Goal: Use online tool/utility: Utilize a website feature to perform a specific function

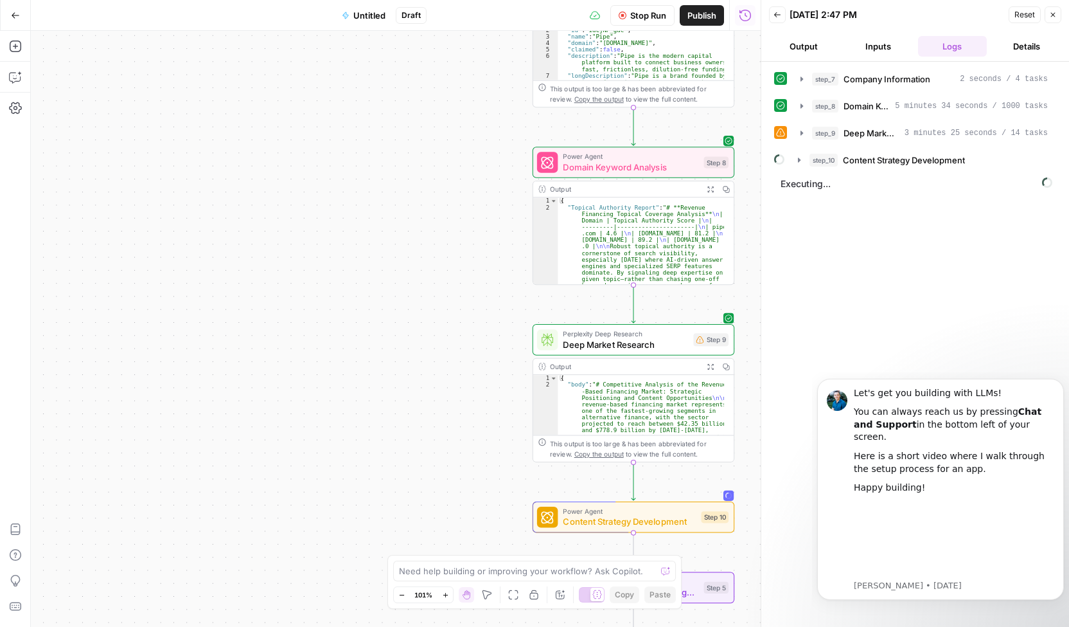
scroll to position [39, 0]
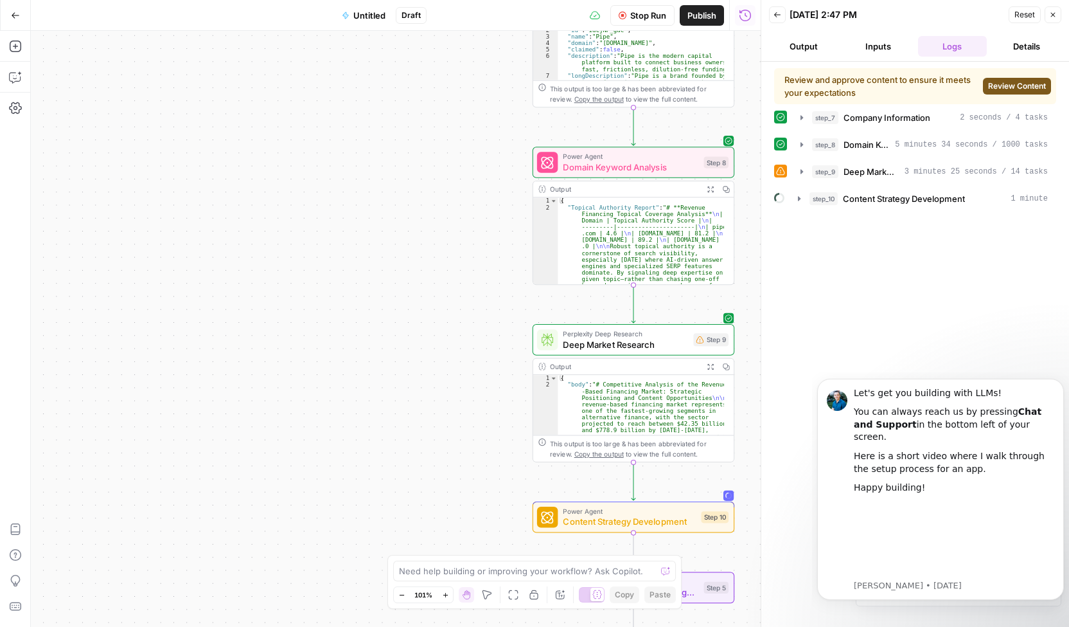
click at [996, 87] on span "Review Content" at bounding box center [1017, 86] width 58 height 12
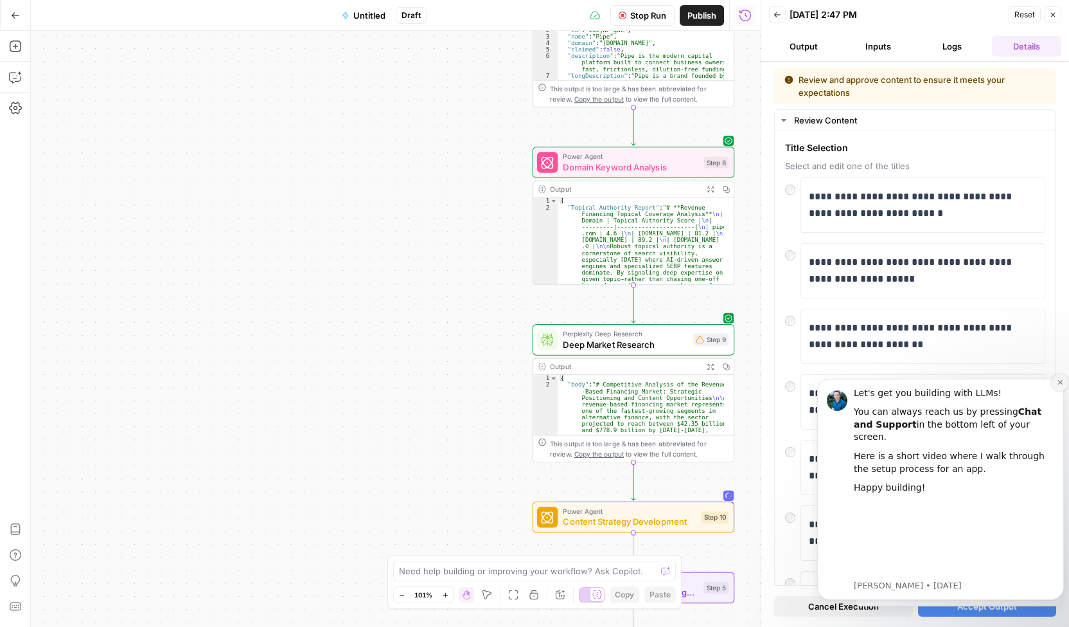
click at [1060, 384] on icon "Dismiss notification" at bounding box center [1060, 382] width 4 height 4
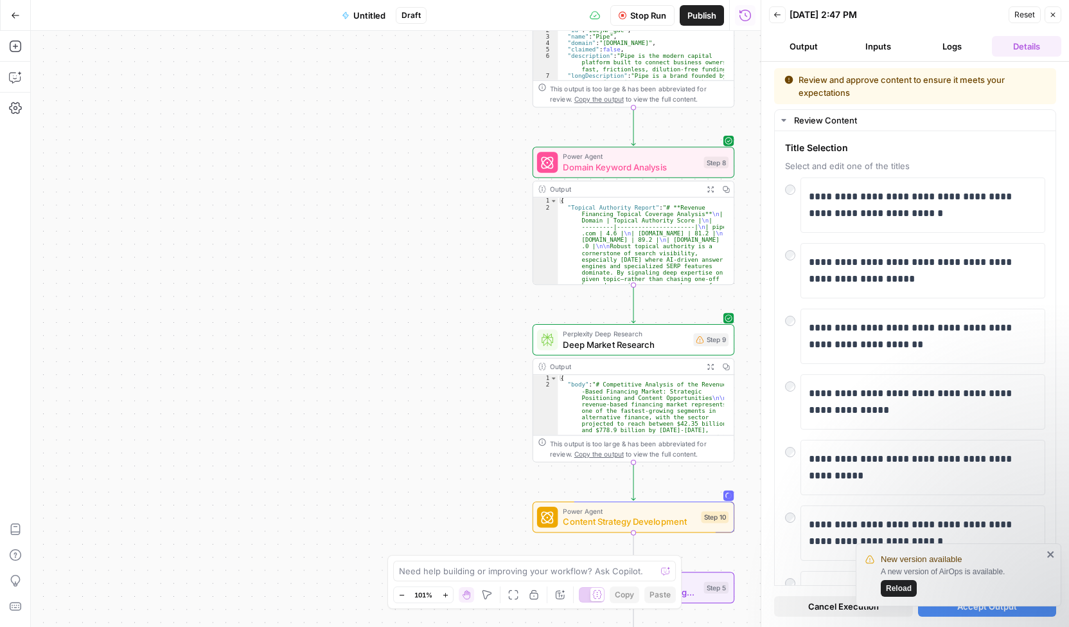
click at [1054, 555] on icon "close" at bounding box center [1051, 554] width 9 height 10
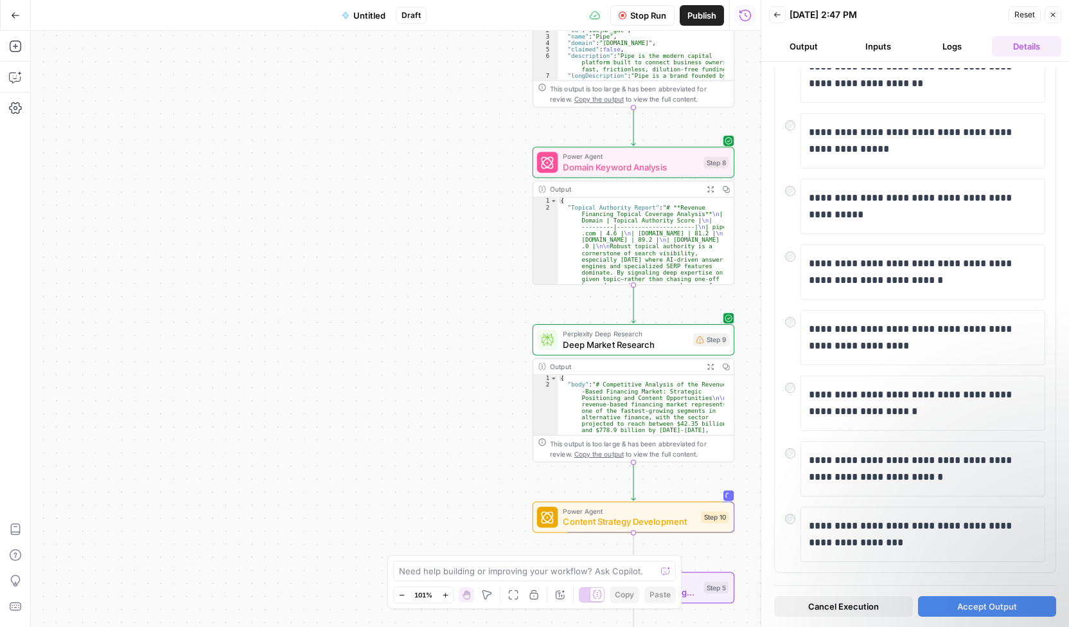
scroll to position [269, 0]
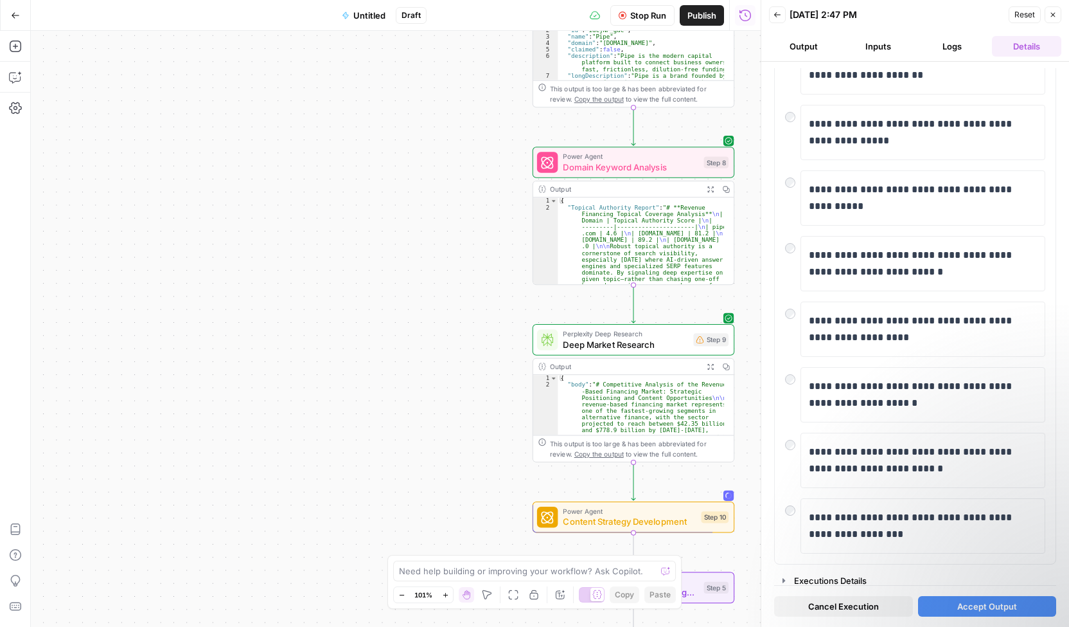
click at [971, 606] on span "Accept Output" at bounding box center [988, 606] width 60 height 13
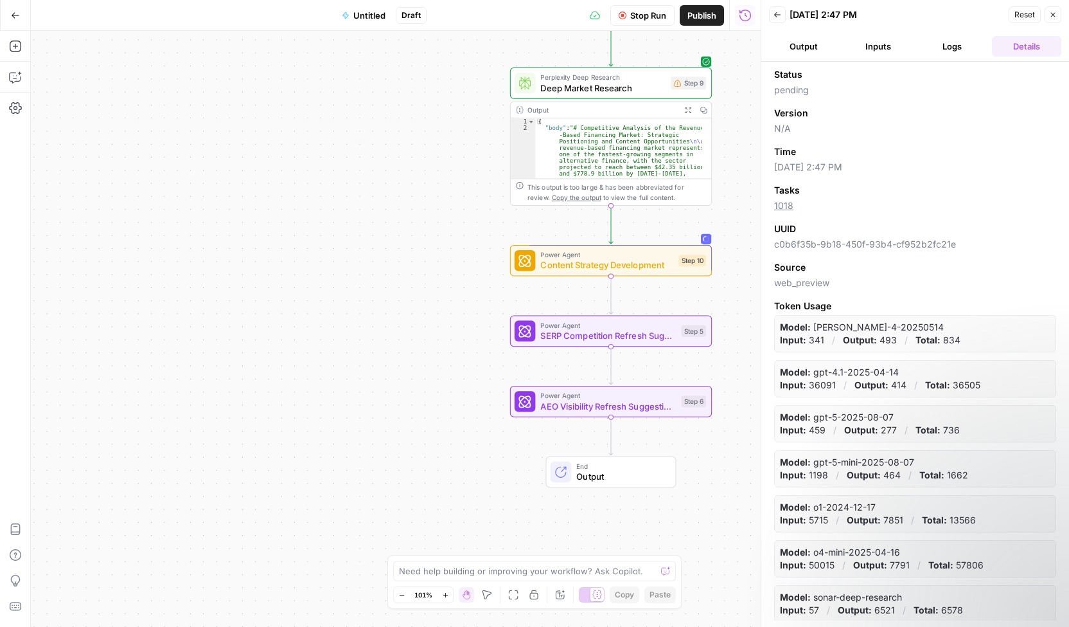
drag, startPoint x: 747, startPoint y: 538, endPoint x: 724, endPoint y: 281, distance: 257.4
click at [724, 281] on div "Workflow Set Inputs Inputs B2B Enrichment Company Information Step 7 Output Exp…" at bounding box center [396, 329] width 730 height 596
click at [817, 45] on button "Output" at bounding box center [803, 46] width 69 height 21
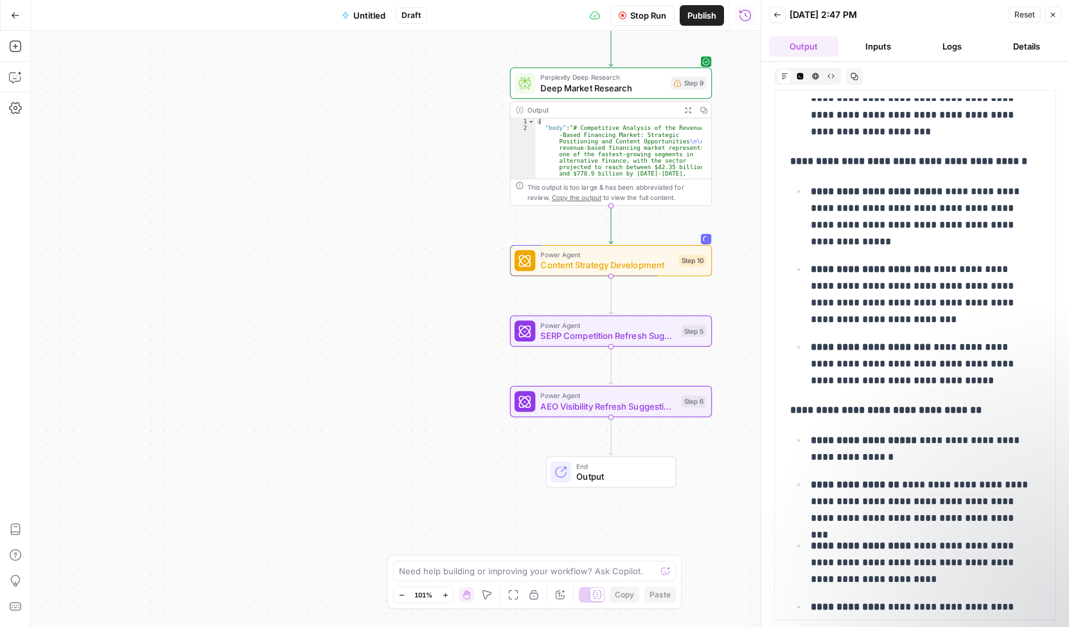
scroll to position [1936, 0]
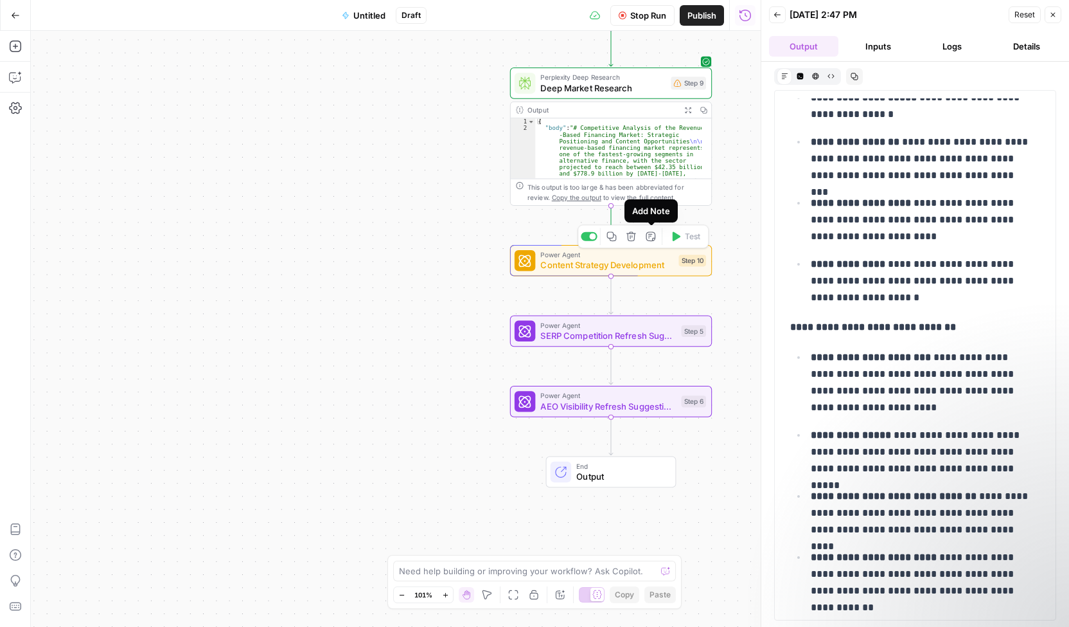
click at [647, 238] on icon "button" at bounding box center [651, 236] width 10 height 10
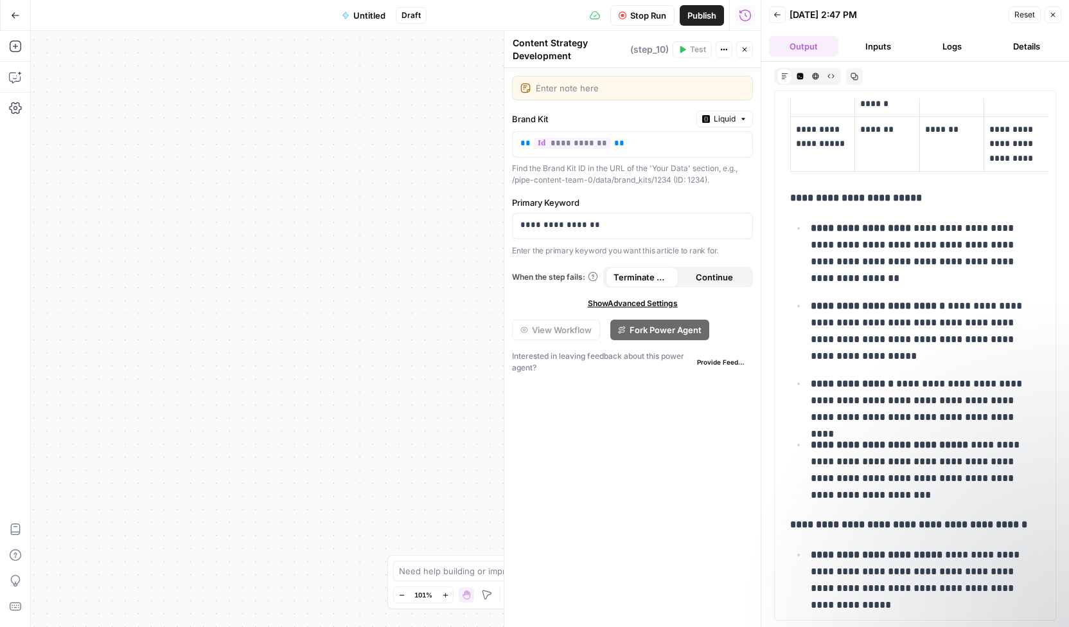
scroll to position [1216, 0]
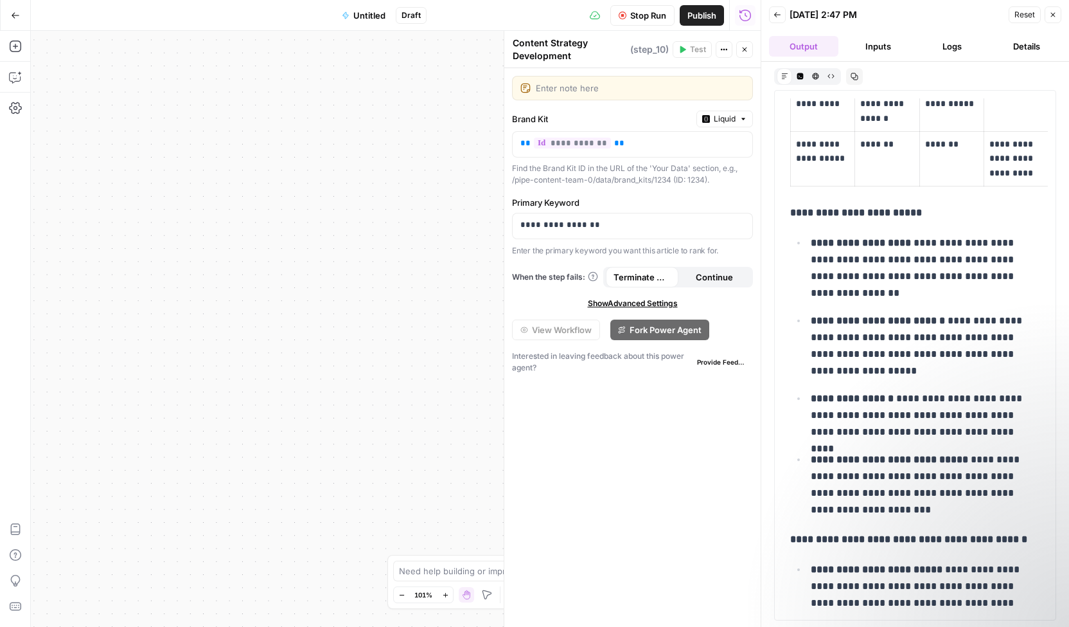
click at [402, 421] on div "Workflow Set Inputs Inputs B2B Enrichment Company Information Step 7 Output Exp…" at bounding box center [396, 329] width 730 height 596
click at [726, 47] on icon "button" at bounding box center [724, 50] width 8 height 8
click at [641, 115] on label "Brand Kit" at bounding box center [601, 118] width 179 height 13
click at [404, 145] on div "Workflow Set Inputs Inputs B2B Enrichment Company Information Step 7 Output Exp…" at bounding box center [396, 329] width 730 height 596
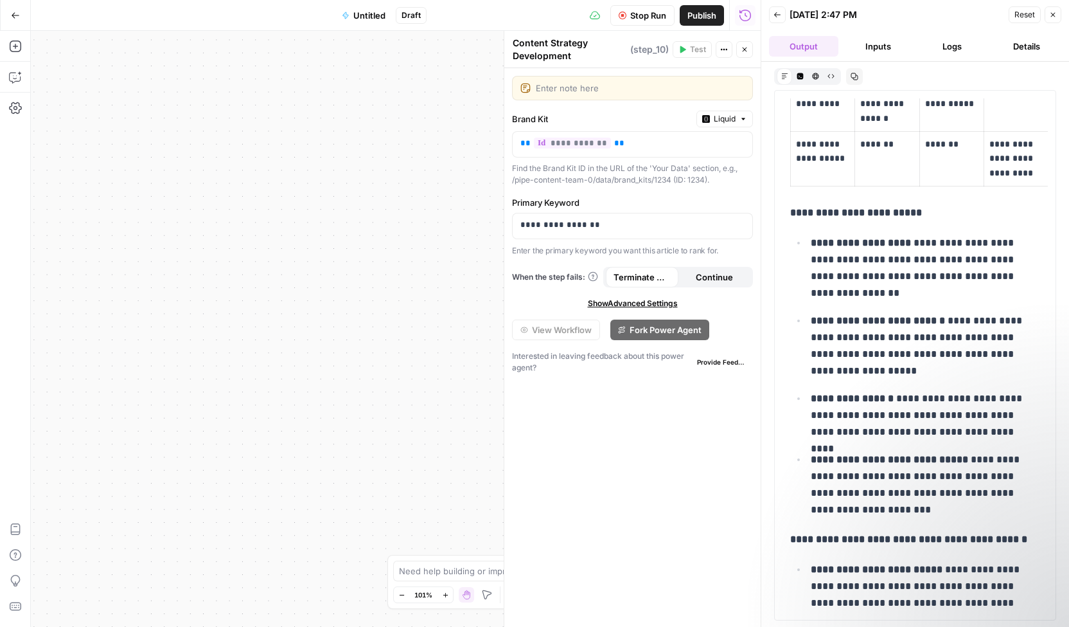
click at [745, 49] on icon "button" at bounding box center [745, 50] width 8 height 8
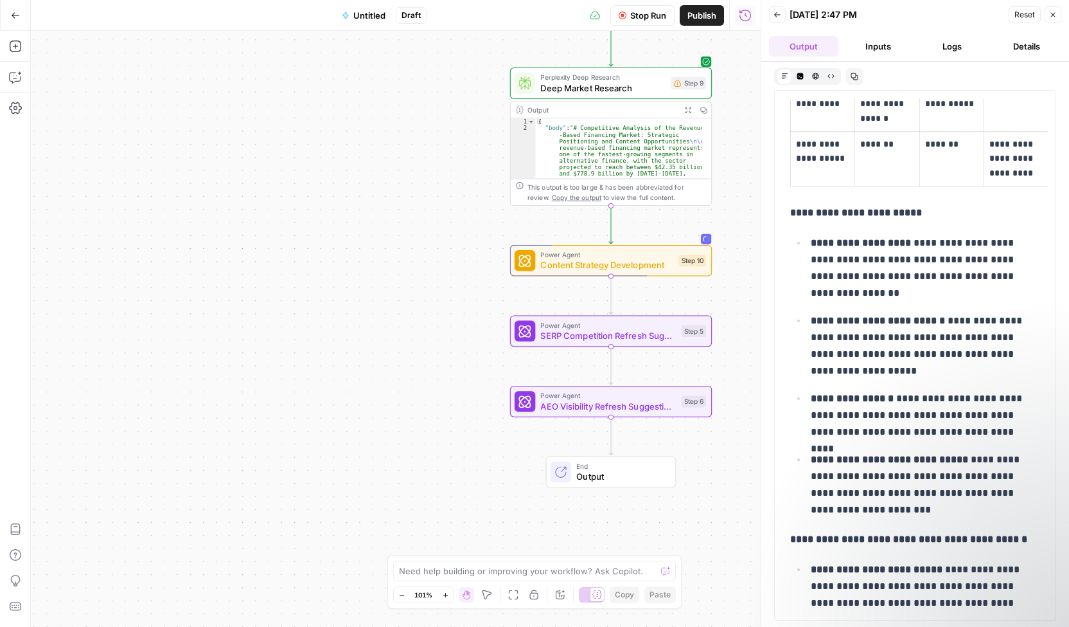
click at [643, 18] on span "Stop Run" at bounding box center [648, 15] width 36 height 13
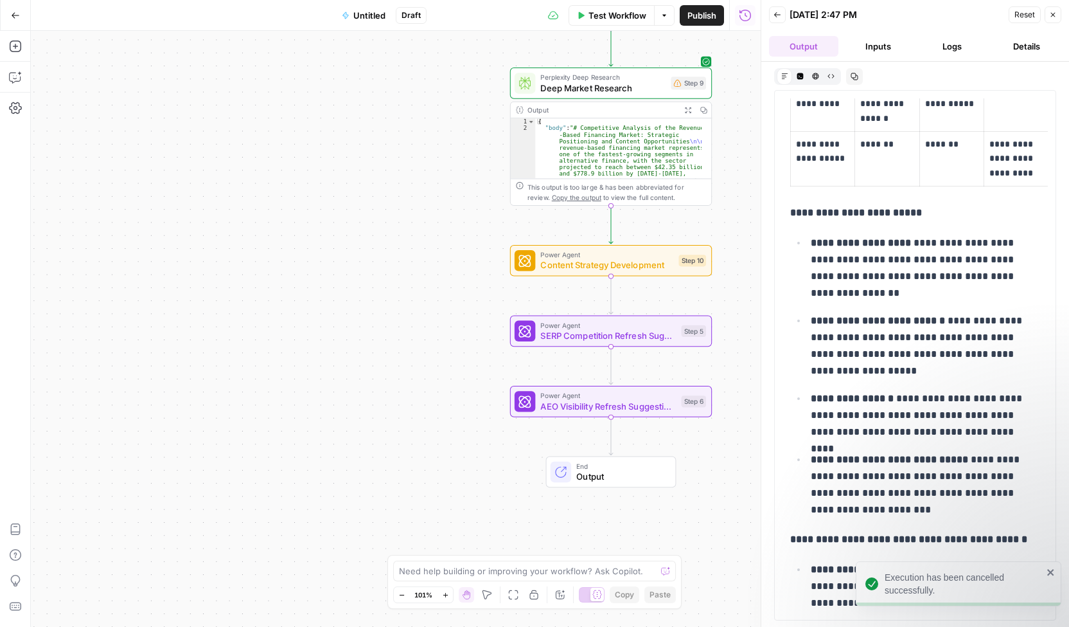
click at [609, 258] on span "Content Strategy Development" at bounding box center [606, 264] width 133 height 13
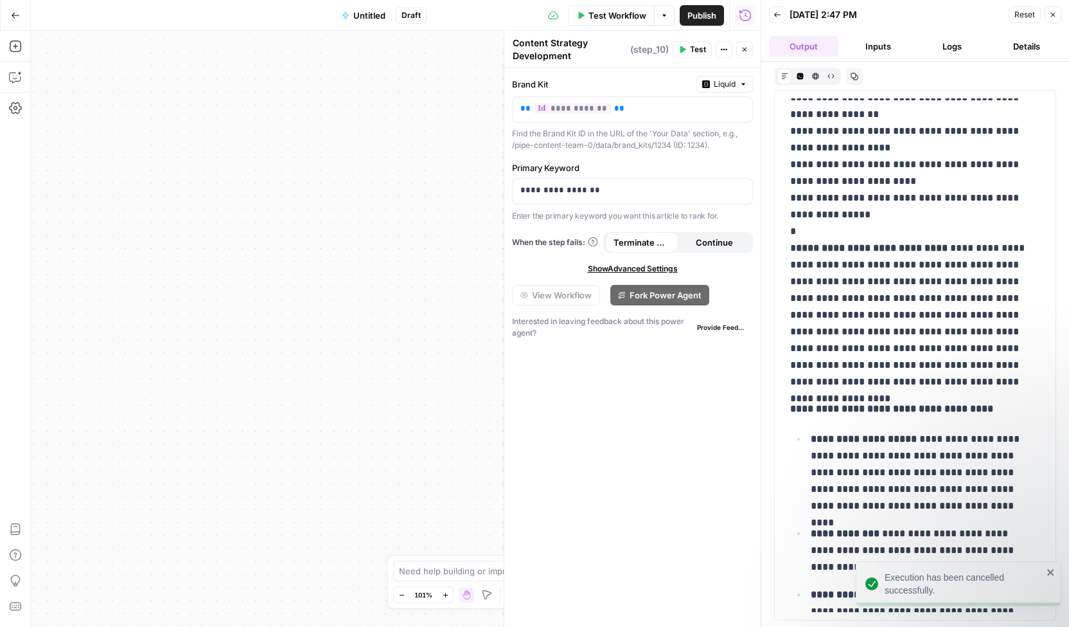
scroll to position [0, 0]
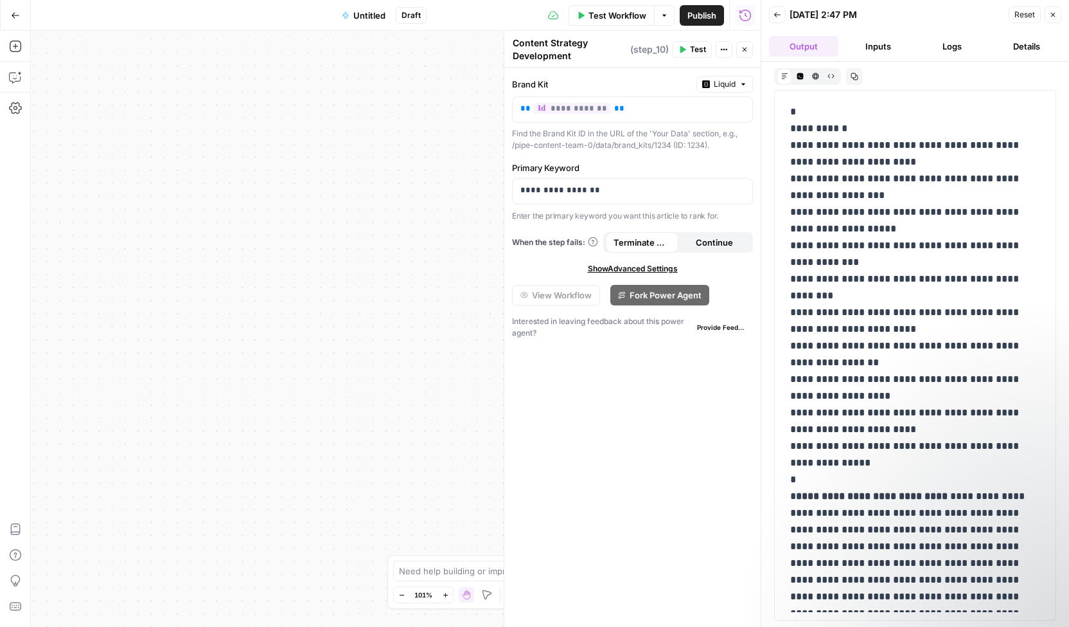
click at [1026, 19] on span "Reset" at bounding box center [1025, 15] width 21 height 12
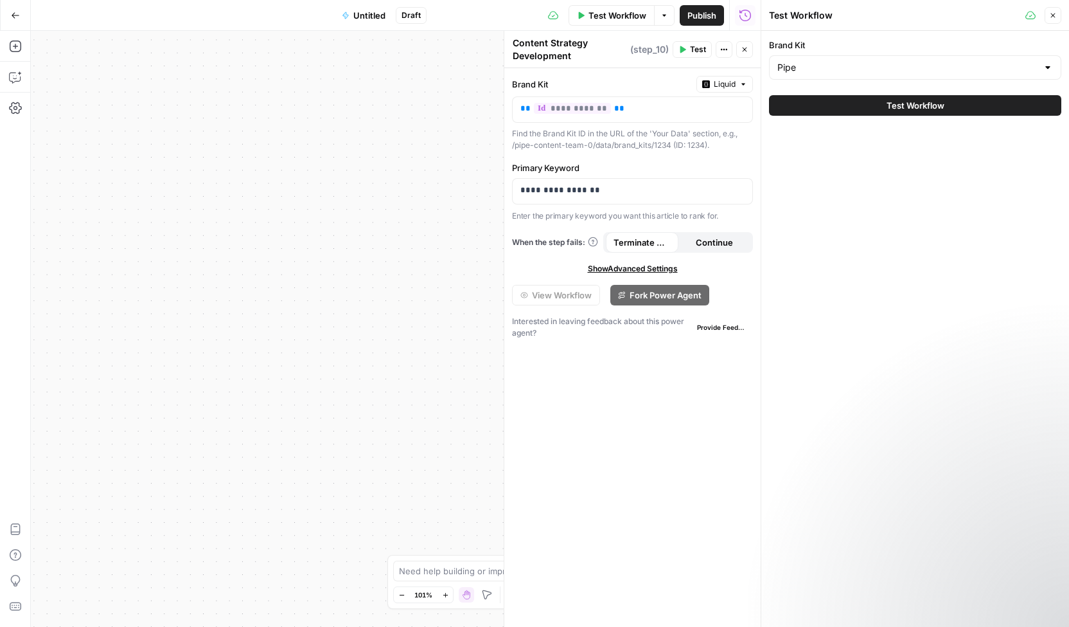
click at [933, 103] on span "Test Workflow" at bounding box center [916, 105] width 58 height 13
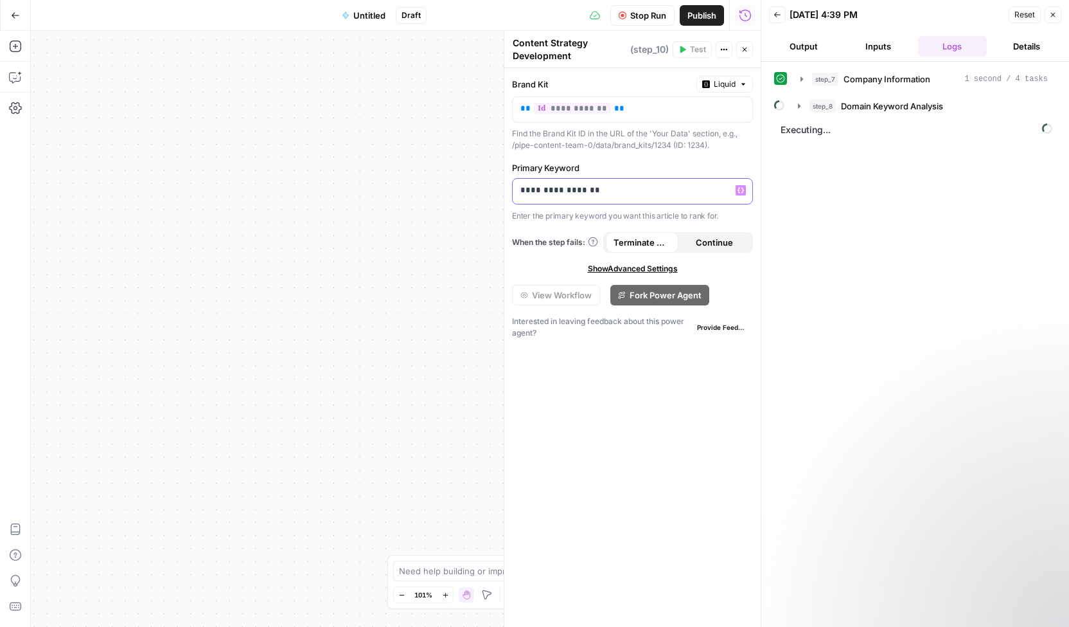
click at [602, 184] on p "**********" at bounding box center [633, 190] width 225 height 13
click at [752, 299] on div "View Workflow Fork Power Agent" at bounding box center [632, 295] width 241 height 21
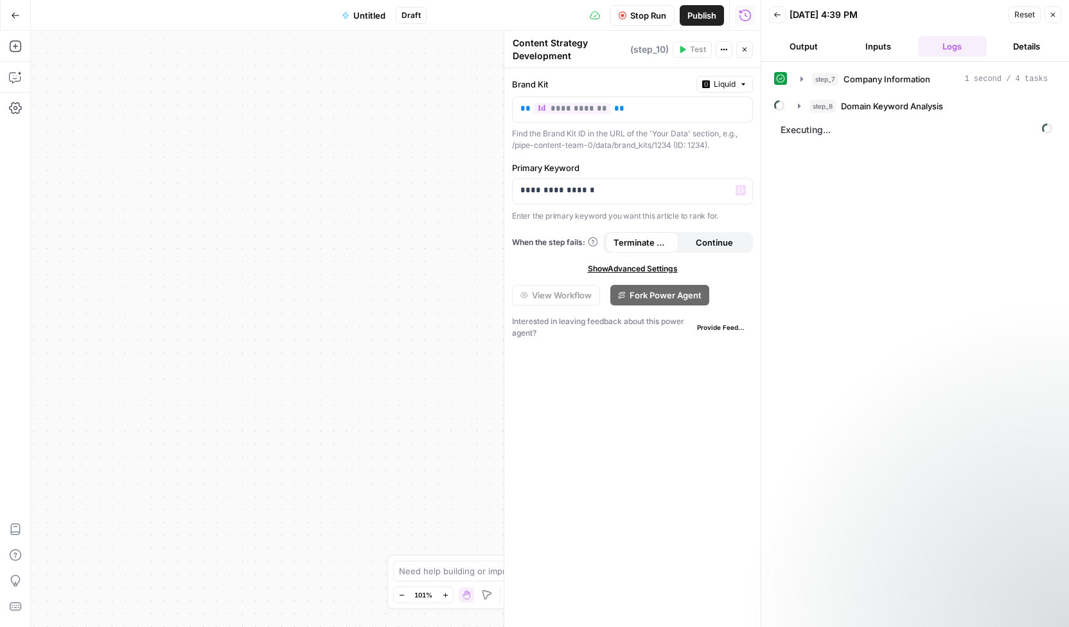
click at [382, 218] on div "Workflow Set Inputs Inputs B2B Enrichment Company Information Step 7 Output Exp…" at bounding box center [396, 329] width 730 height 596
click at [743, 54] on button "Close" at bounding box center [744, 49] width 17 height 17
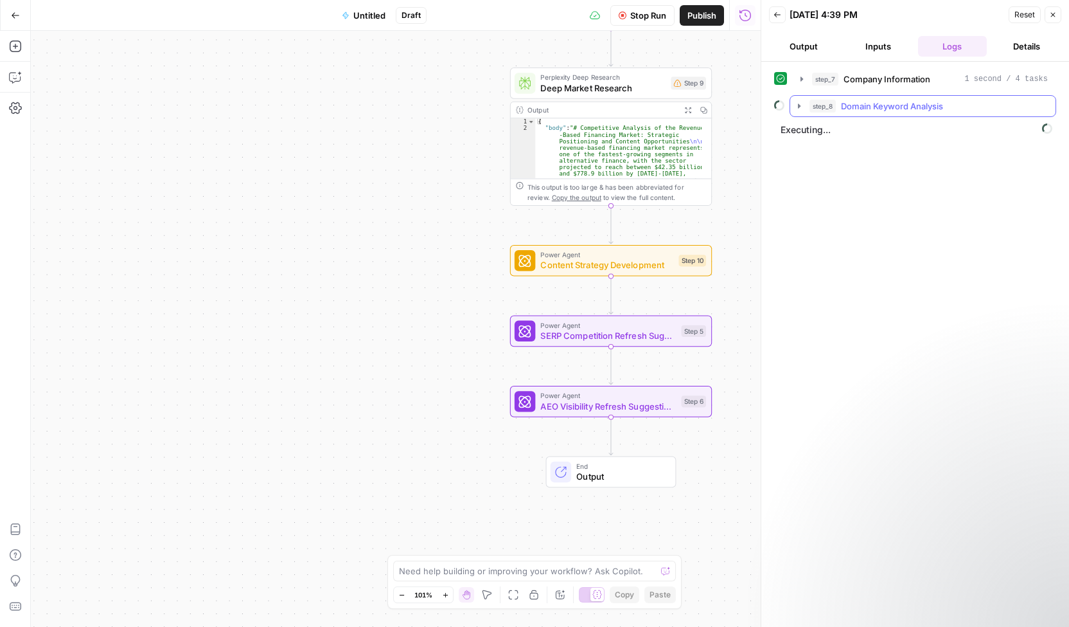
click at [945, 102] on div "step_8 Domain Keyword Analysis" at bounding box center [929, 106] width 238 height 13
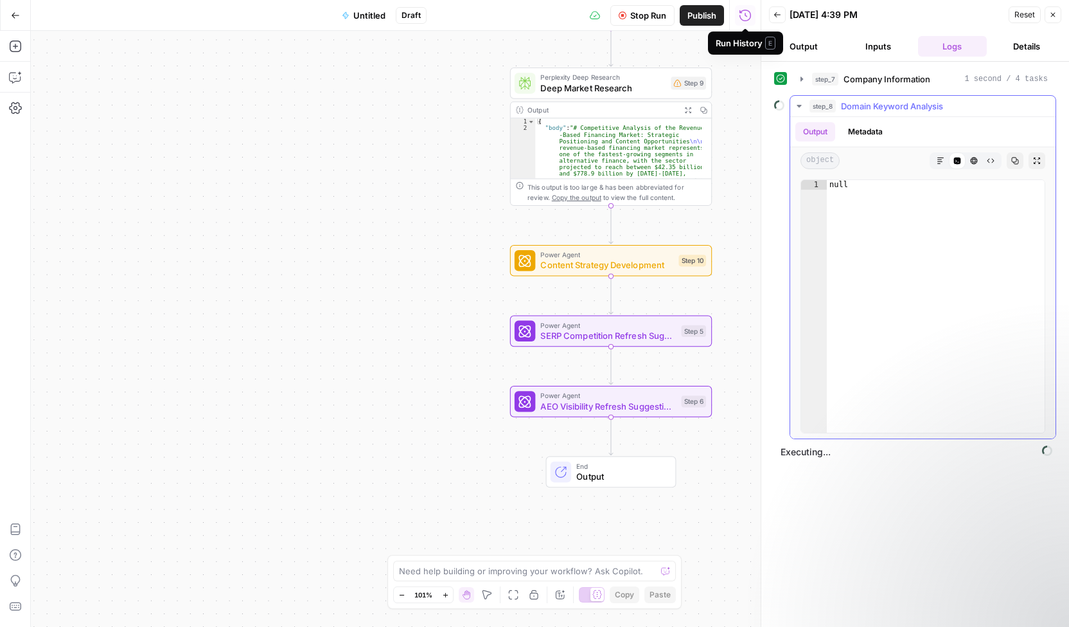
type textarea "****"
click at [940, 286] on div "null" at bounding box center [936, 316] width 219 height 272
click at [643, 20] on span "Stop Run" at bounding box center [648, 15] width 36 height 13
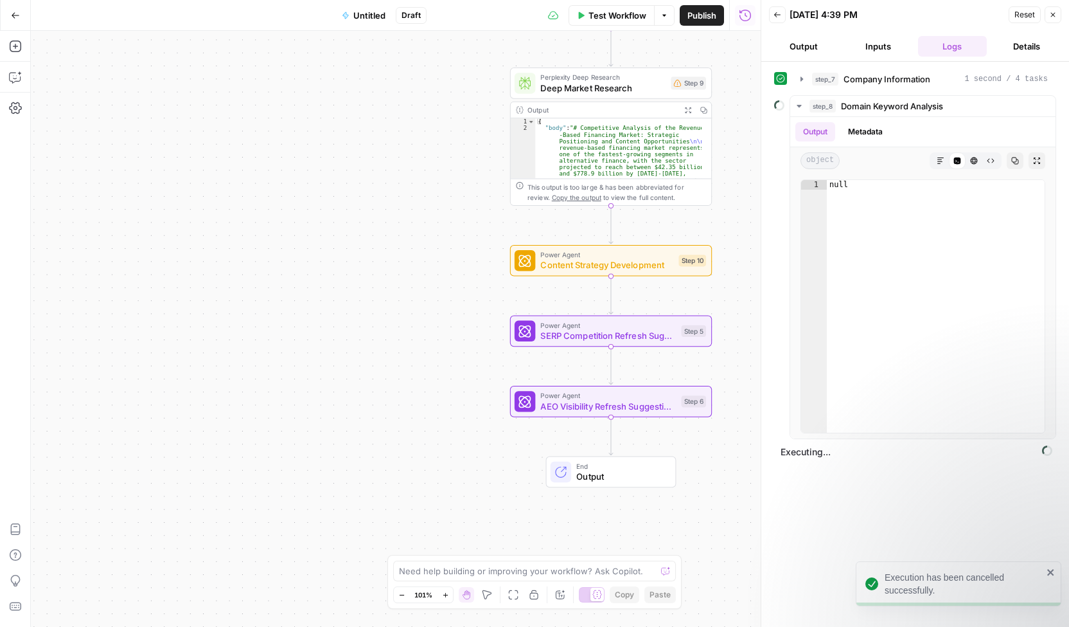
click at [643, 20] on span "Test Workflow" at bounding box center [618, 15] width 58 height 13
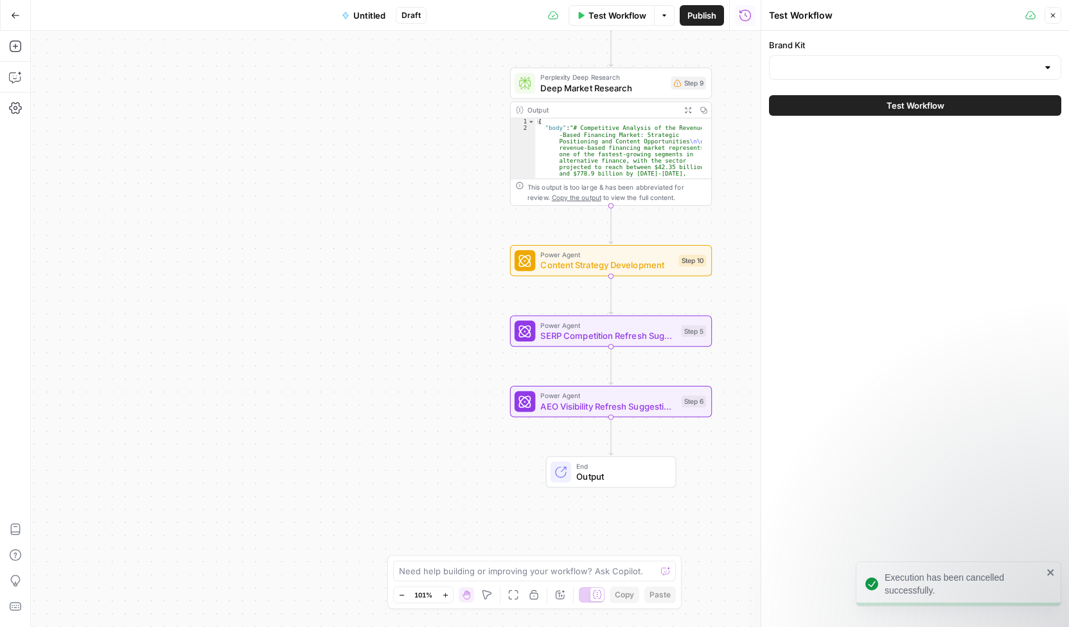
click at [816, 101] on button "Test Workflow" at bounding box center [915, 105] width 292 height 21
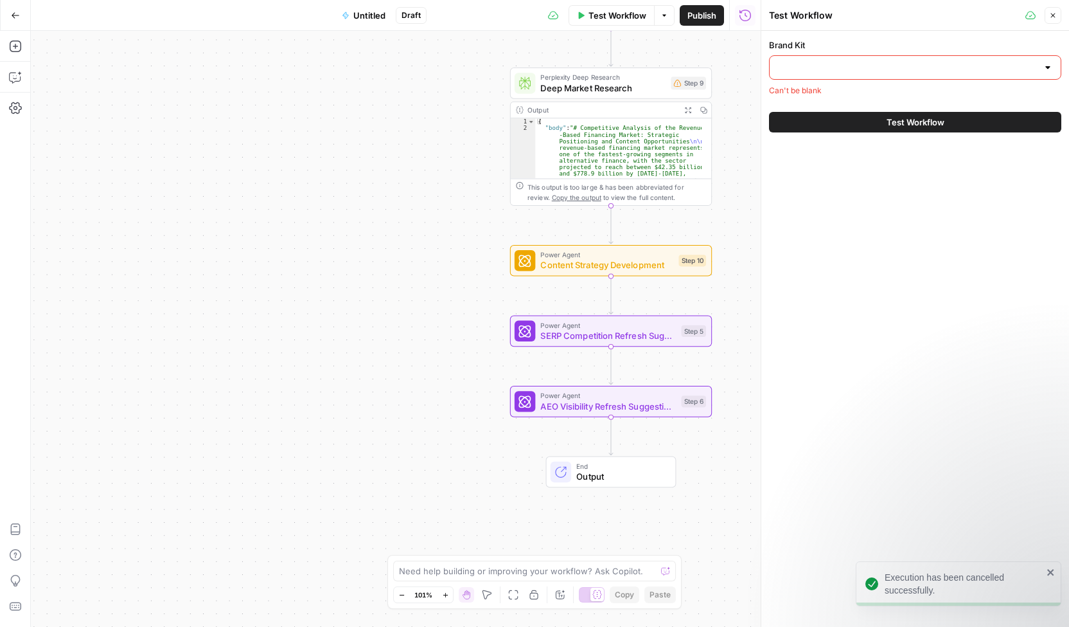
click at [834, 67] on input "Brand Kit" at bounding box center [908, 67] width 260 height 13
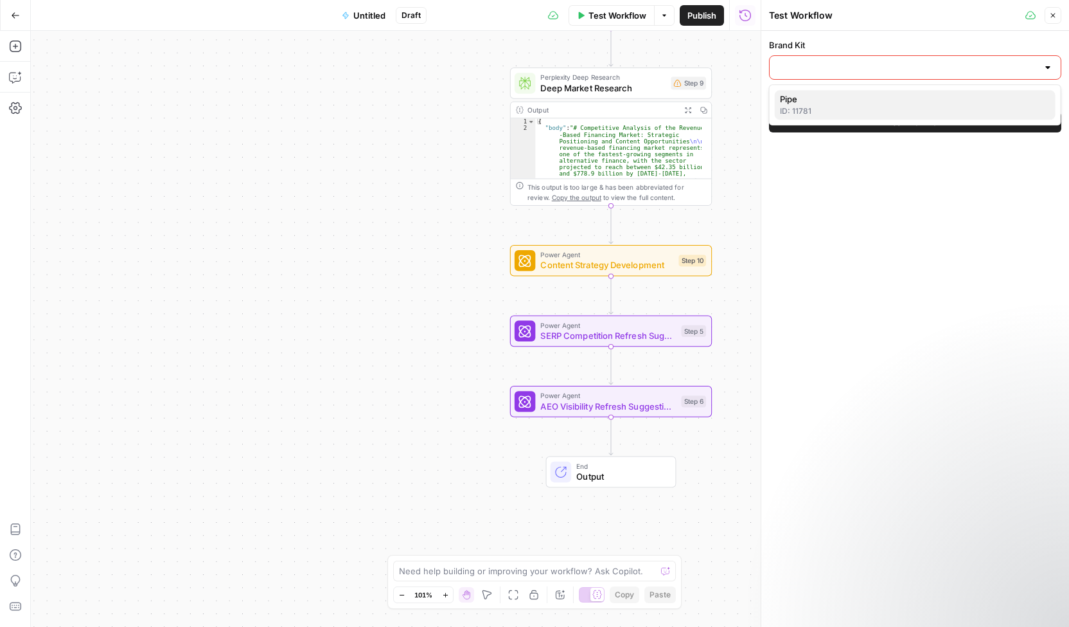
click at [825, 106] on div "ID: 11781" at bounding box center [915, 111] width 271 height 12
type input "Pipe"
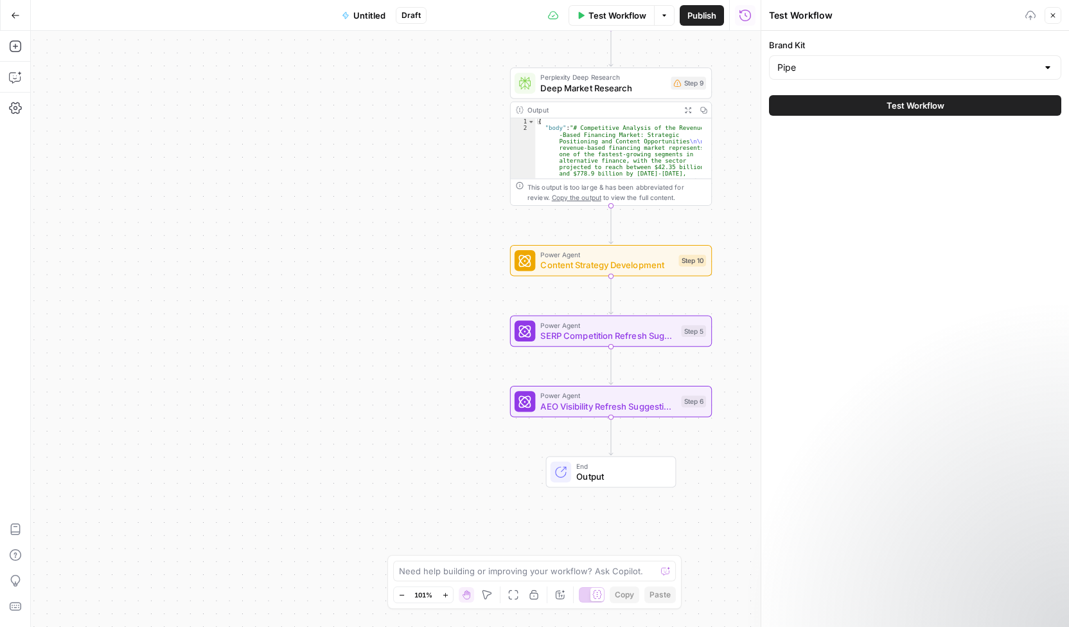
click at [825, 106] on button "Test Workflow" at bounding box center [915, 105] width 292 height 21
click at [735, 224] on div "Workflow Set Inputs Inputs B2B Enrichment Company Information Step 7 Output Exp…" at bounding box center [396, 329] width 730 height 596
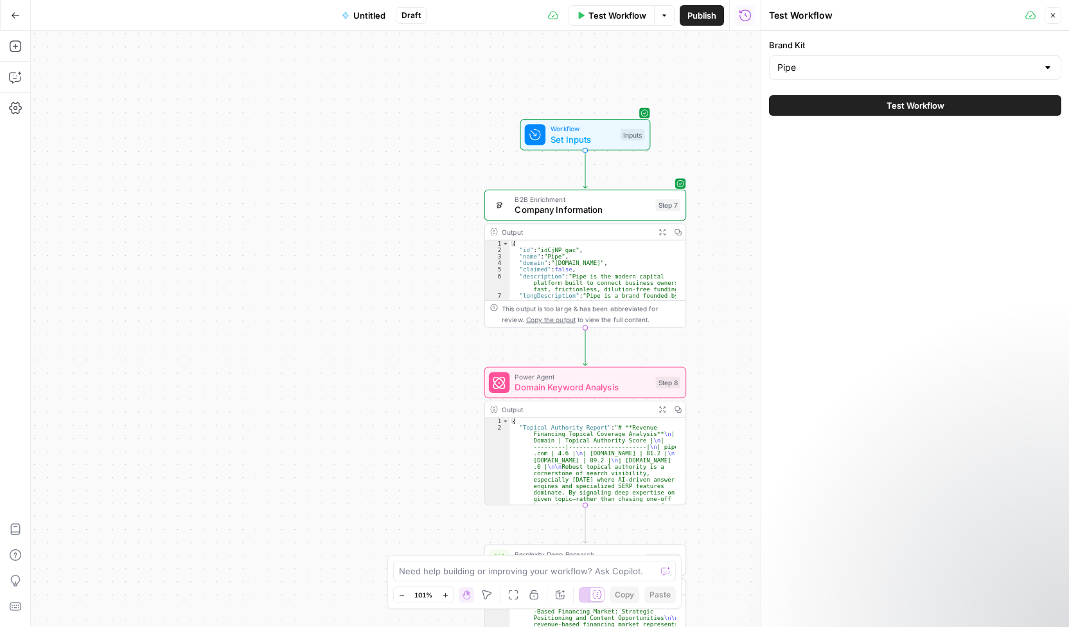
click at [605, 198] on span "B2B Enrichment" at bounding box center [583, 199] width 136 height 10
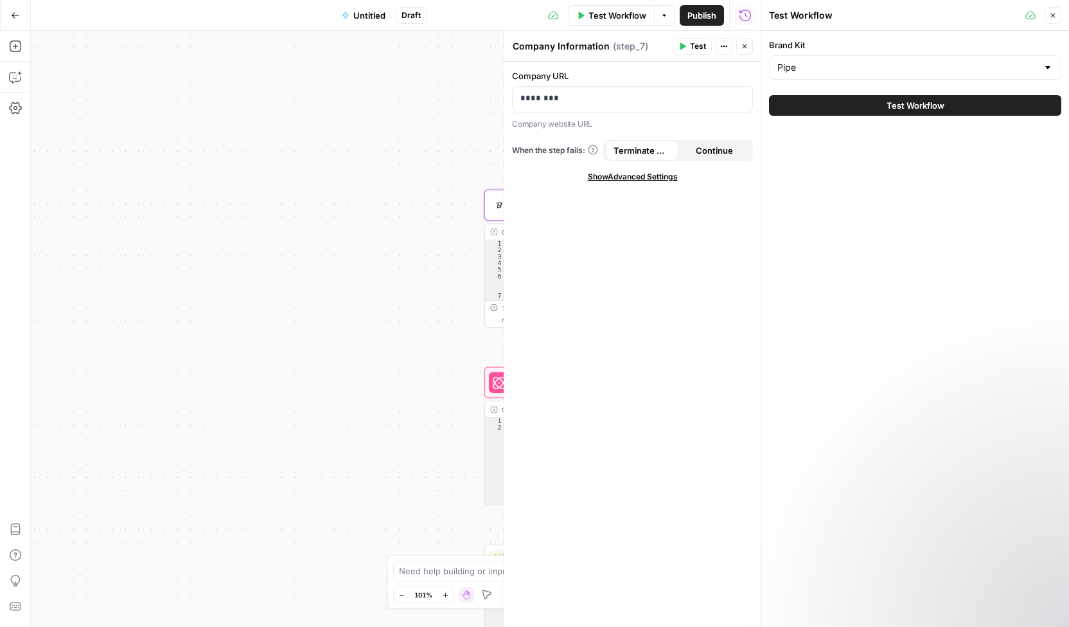
click at [401, 407] on div "Workflow Set Inputs Inputs B2B Enrichment Company Information Step 7 Copy step …" at bounding box center [396, 329] width 730 height 596
click at [654, 310] on div "Company URL ******** Company website URL When the step fails: Terminate Workflo…" at bounding box center [632, 344] width 256 height 565
click at [398, 425] on div "Workflow Set Inputs Inputs B2B Enrichment Company Information Step 7 Output Exp…" at bounding box center [396, 329] width 730 height 596
click at [756, 42] on div at bounding box center [761, 313] width 13 height 627
click at [749, 52] on button "Close" at bounding box center [744, 46] width 17 height 17
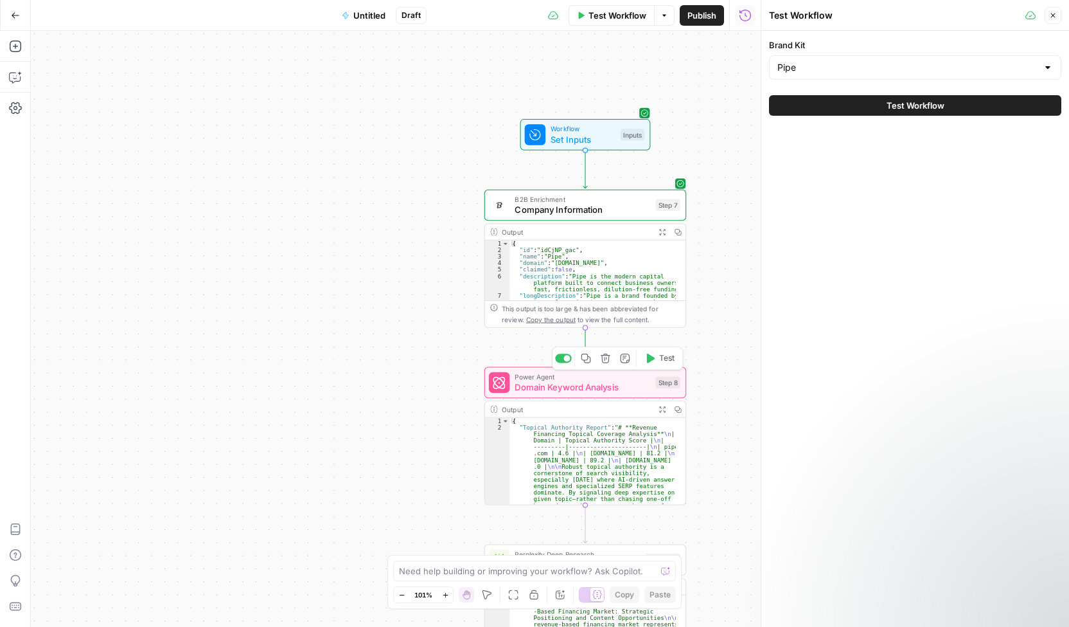
click at [639, 388] on span "Domain Keyword Analysis" at bounding box center [583, 386] width 136 height 13
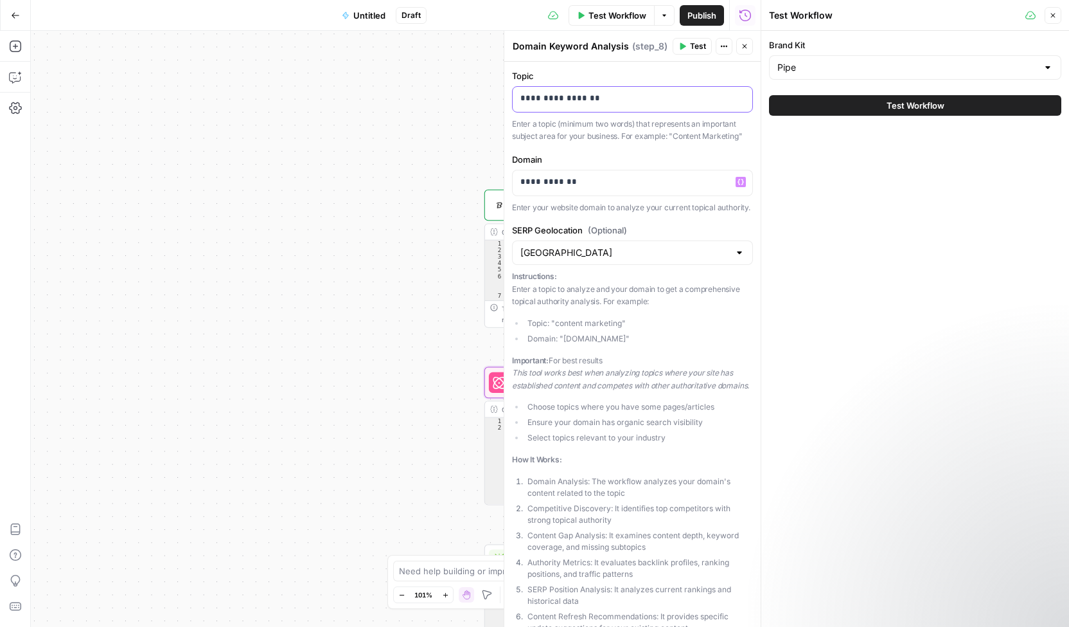
click at [649, 101] on p "**********" at bounding box center [628, 98] width 215 height 13
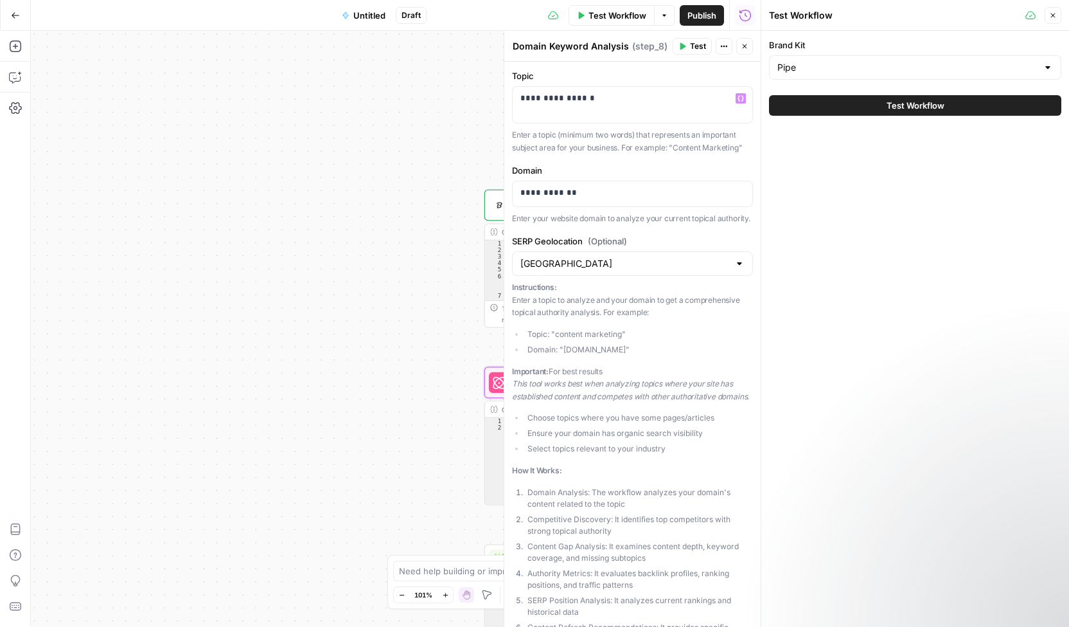
click at [810, 229] on div "Brand Kit Pipe Test Workflow" at bounding box center [916, 329] width 308 height 596
click at [440, 358] on div "Workflow Set Inputs Inputs B2B Enrichment Company Information Step 7 Output Exp…" at bounding box center [396, 329] width 730 height 596
click at [414, 433] on div "Workflow Set Inputs Inputs B2B Enrichment Company Information Step 7 Output Exp…" at bounding box center [396, 329] width 730 height 596
click at [748, 48] on icon "button" at bounding box center [745, 46] width 8 height 8
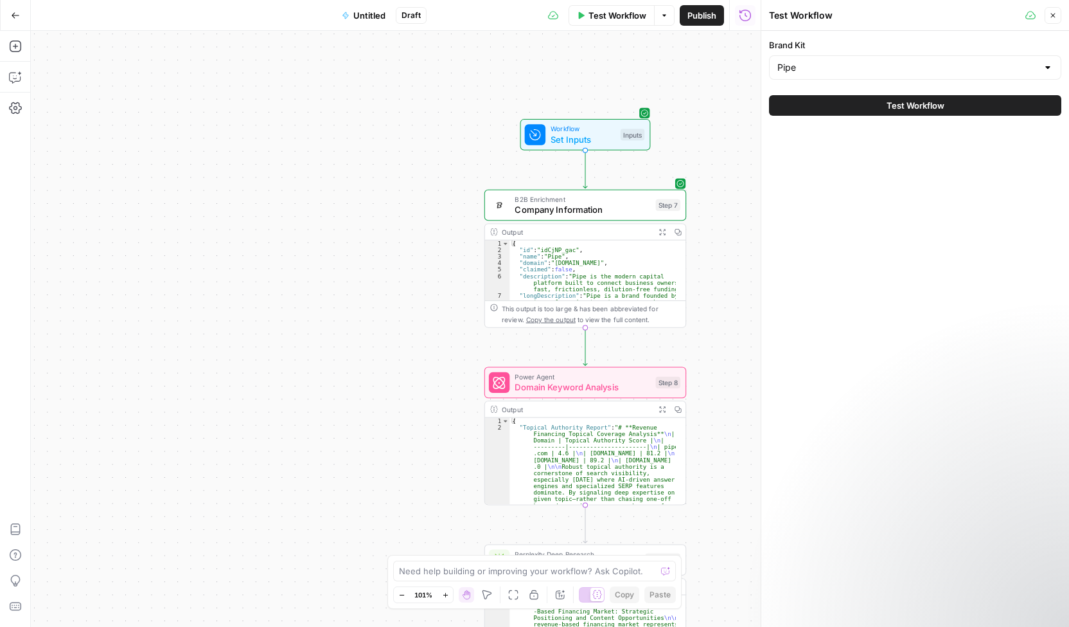
click at [621, 208] on span "Company Information" at bounding box center [583, 209] width 136 height 13
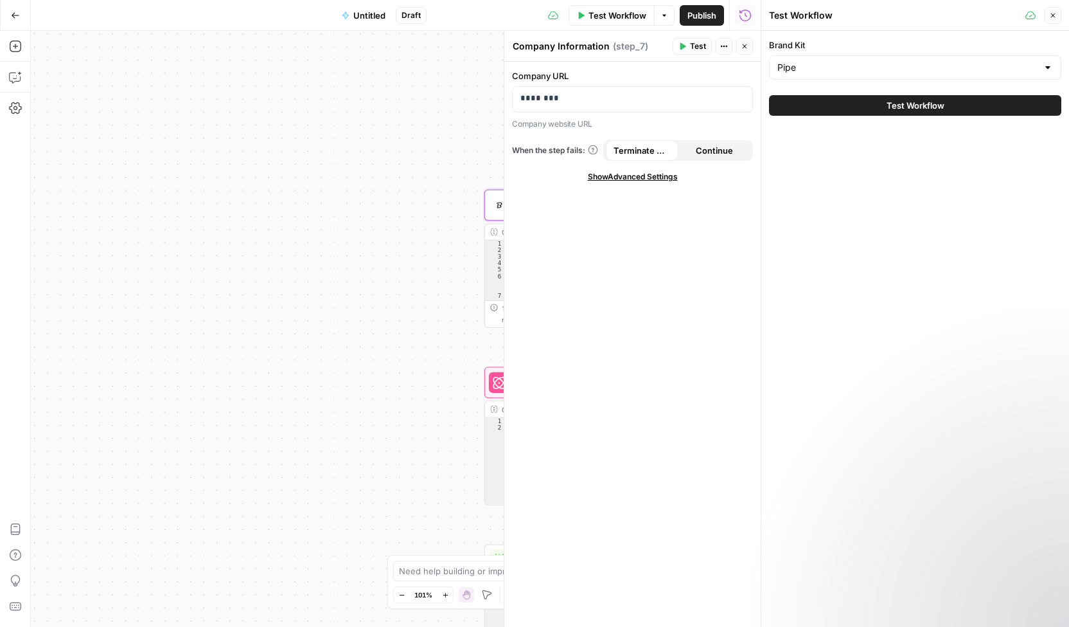
click at [401, 413] on div "Workflow Set Inputs Inputs B2B Enrichment Company Information Step 7 Copy step …" at bounding box center [396, 329] width 730 height 596
click at [433, 411] on div "Workflow Set Inputs Inputs B2B Enrichment Company Information Step 7 Output Exp…" at bounding box center [396, 329] width 730 height 596
click at [745, 38] on button "Close" at bounding box center [744, 46] width 17 height 17
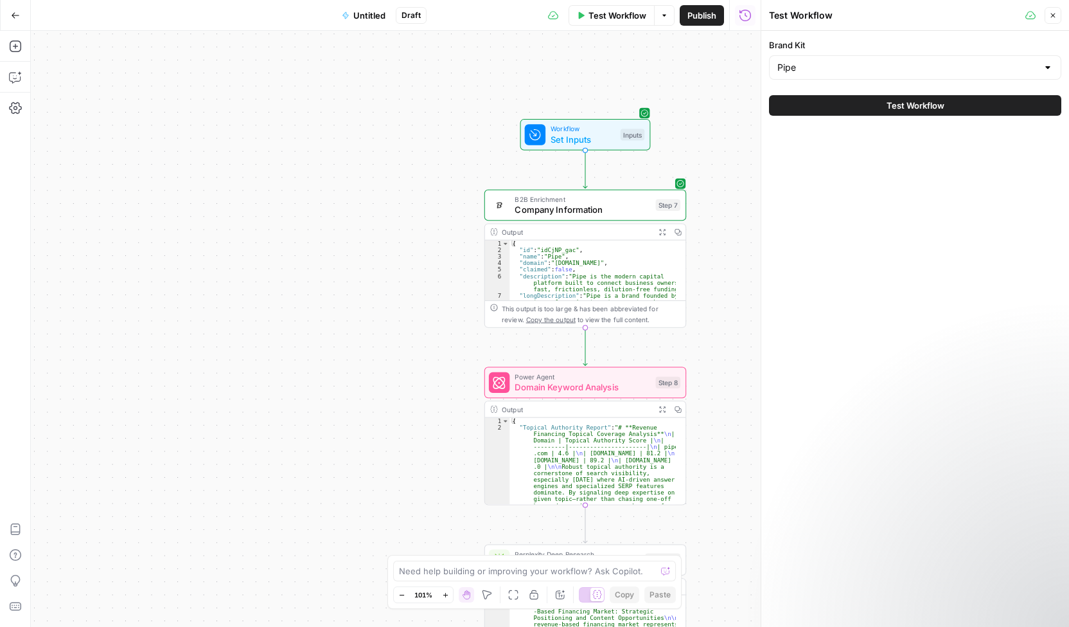
click at [614, 372] on span "Power Agent" at bounding box center [583, 376] width 136 height 10
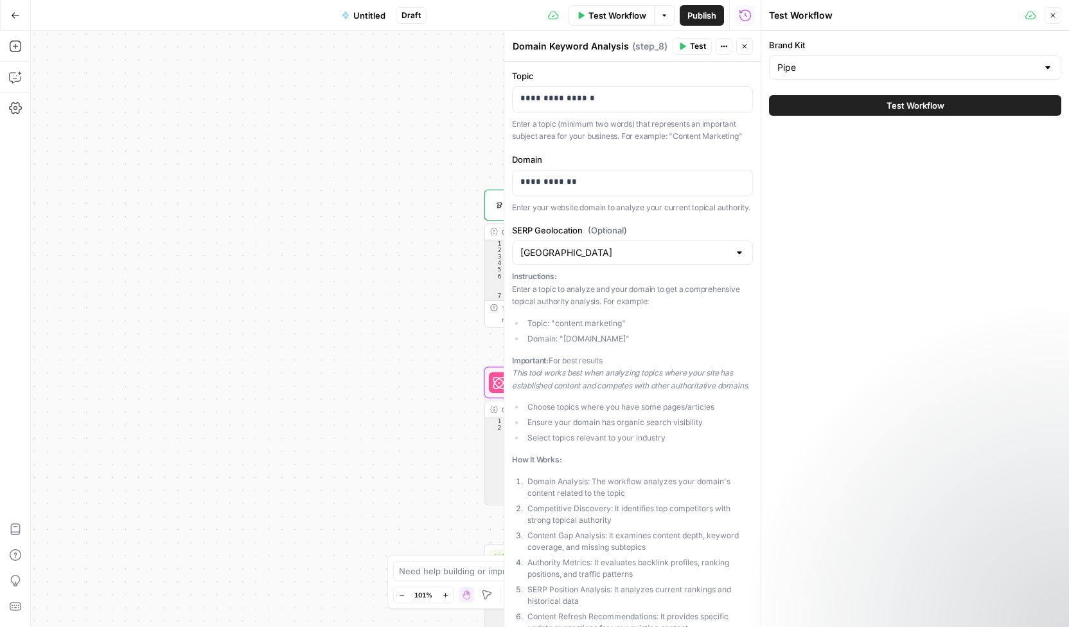
click at [418, 378] on div "Workflow Set Inputs Inputs B2B Enrichment Company Information Step 7 Output Exp…" at bounding box center [396, 329] width 730 height 596
click at [914, 112] on button "Test Workflow" at bounding box center [915, 105] width 292 height 21
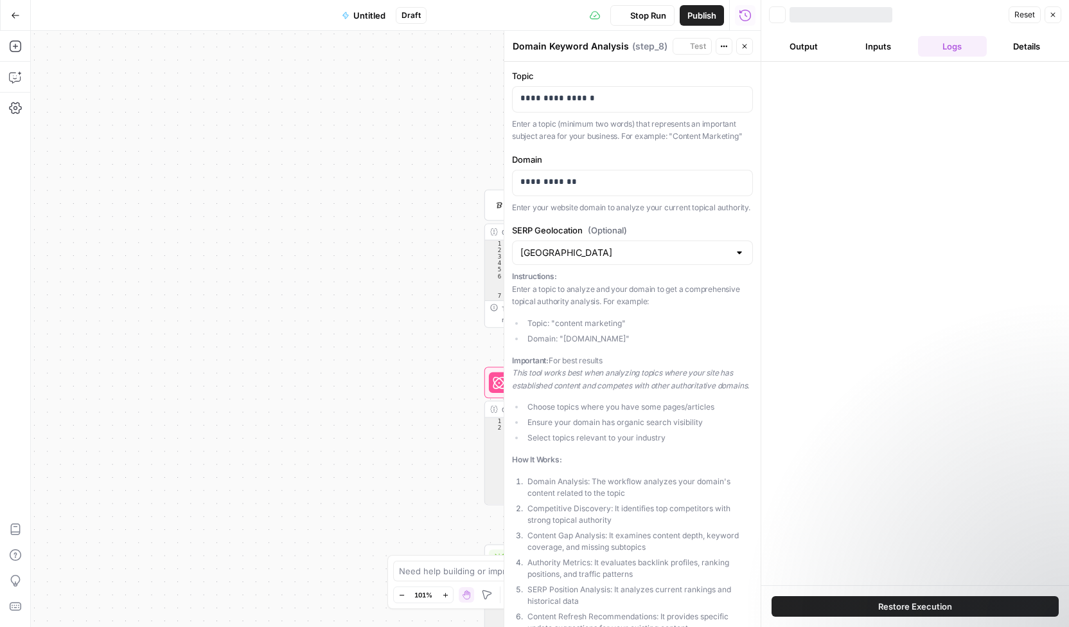
click at [934, 109] on div at bounding box center [916, 323] width 308 height 523
